Goal: Task Accomplishment & Management: Manage account settings

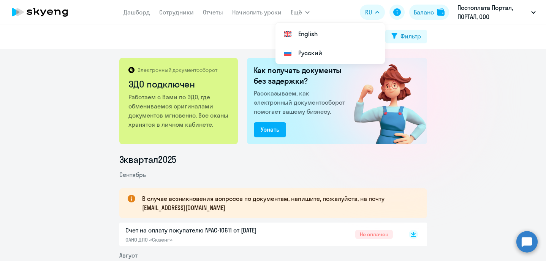
scroll to position [126, 0]
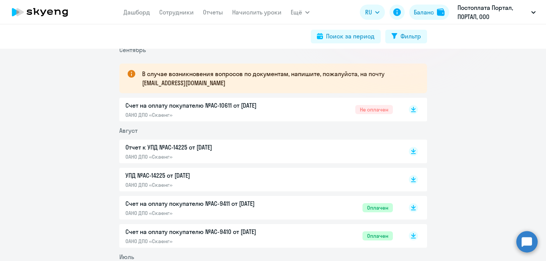
scroll to position [124, 0]
click at [208, 151] on p "Отчет к УПД №AC-14225 от [DATE]" at bounding box center [205, 147] width 160 height 9
click at [253, 13] on link "Начислить уроки" at bounding box center [256, 12] width 49 height 8
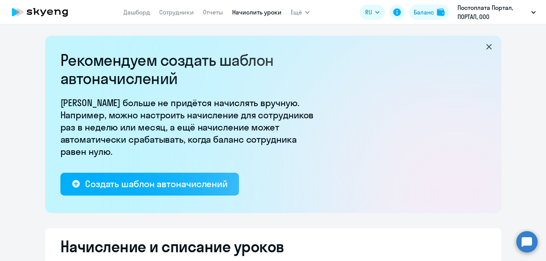
select select "10"
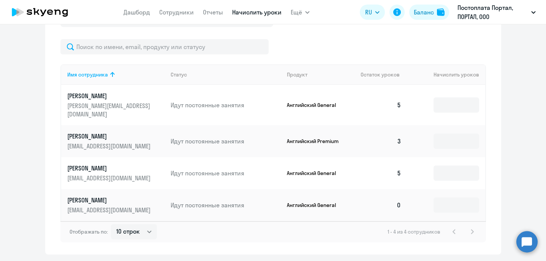
scroll to position [317, 0]
click at [446, 133] on input at bounding box center [457, 140] width 46 height 15
click at [441, 196] on input at bounding box center [457, 203] width 46 height 15
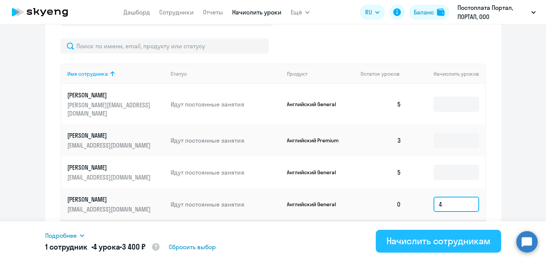
type input "4"
click at [458, 241] on div "Начислить сотрудникам" at bounding box center [438, 240] width 104 height 12
